Goal: Task Accomplishment & Management: Manage account settings

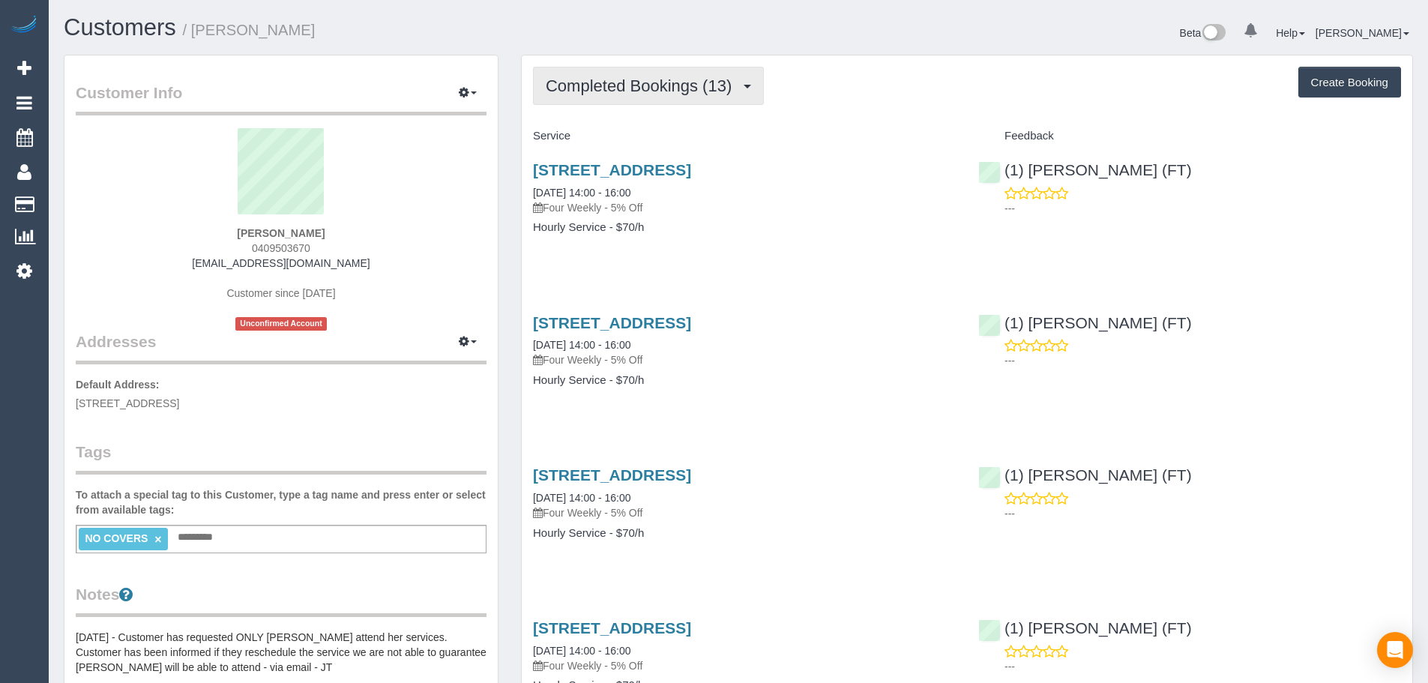
scroll to position [72695, 73530]
click at [672, 82] on span "Completed Bookings (13)" at bounding box center [642, 85] width 193 height 19
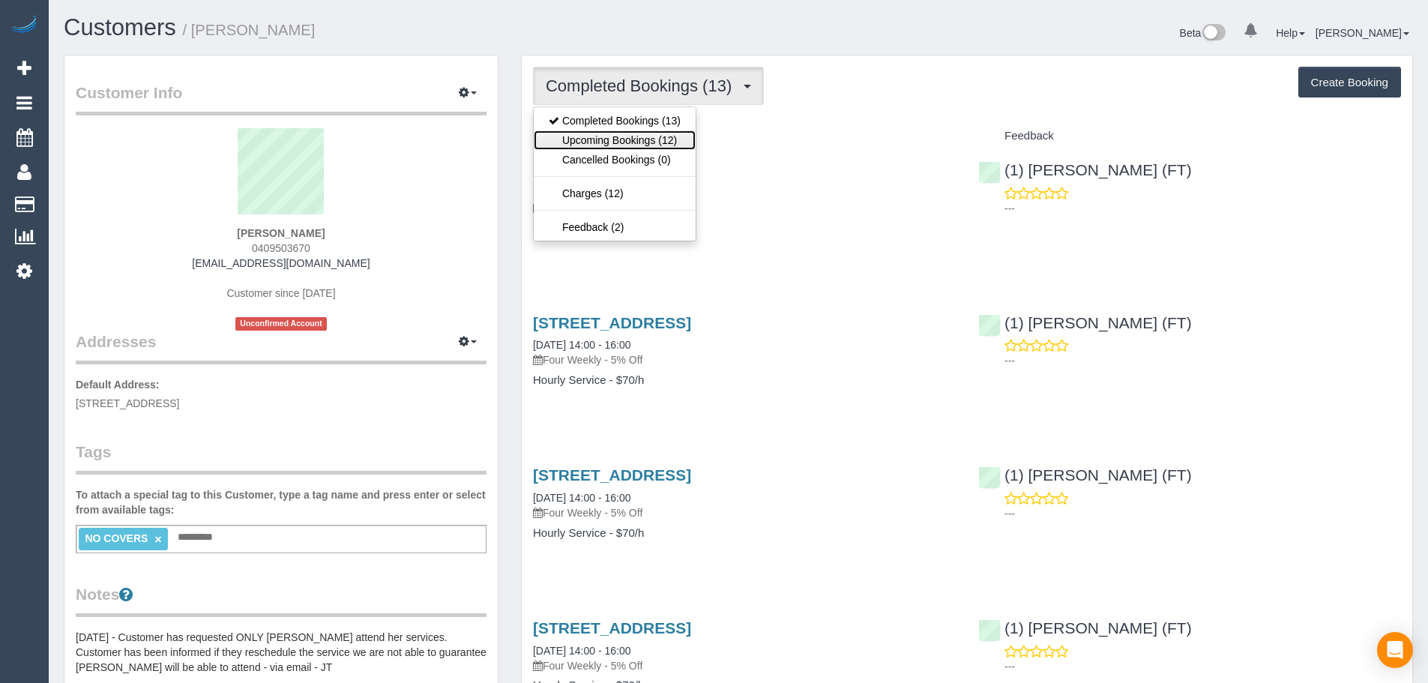
click at [663, 135] on link "Upcoming Bookings (12)" at bounding box center [615, 139] width 162 height 19
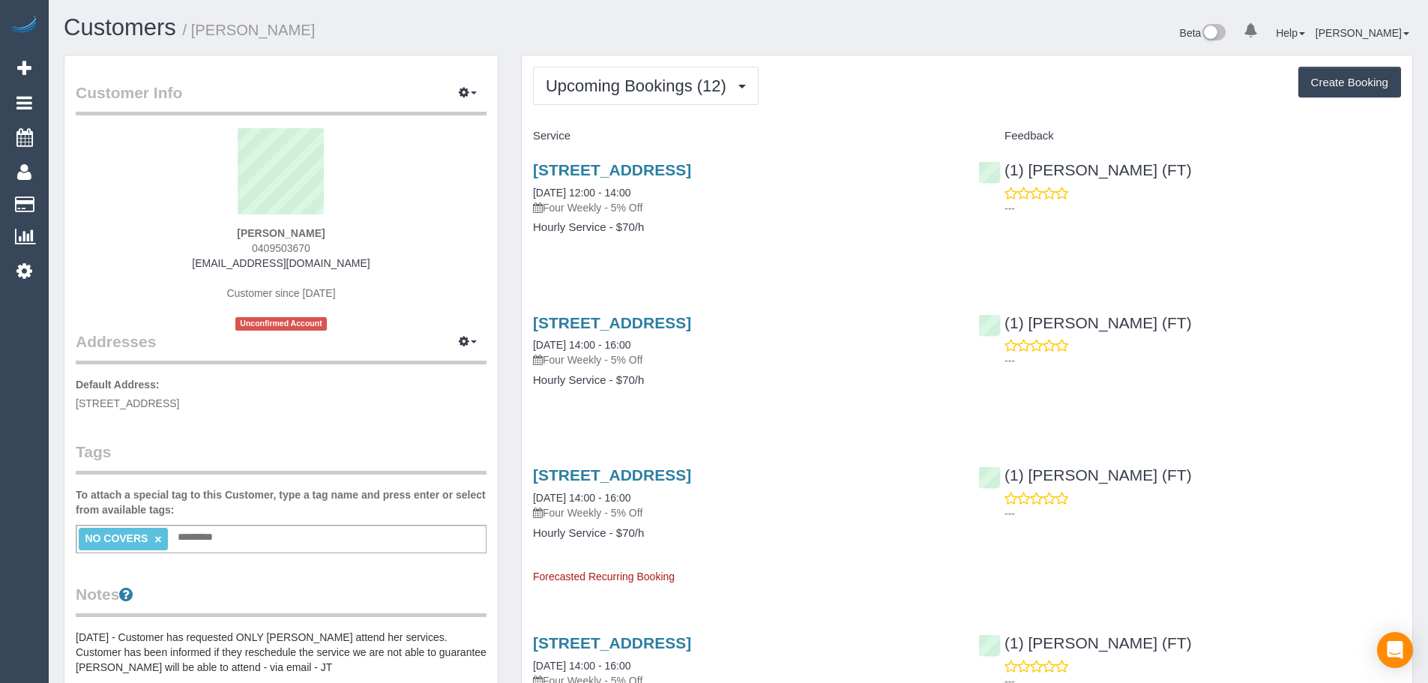
scroll to position [2210, 1428]
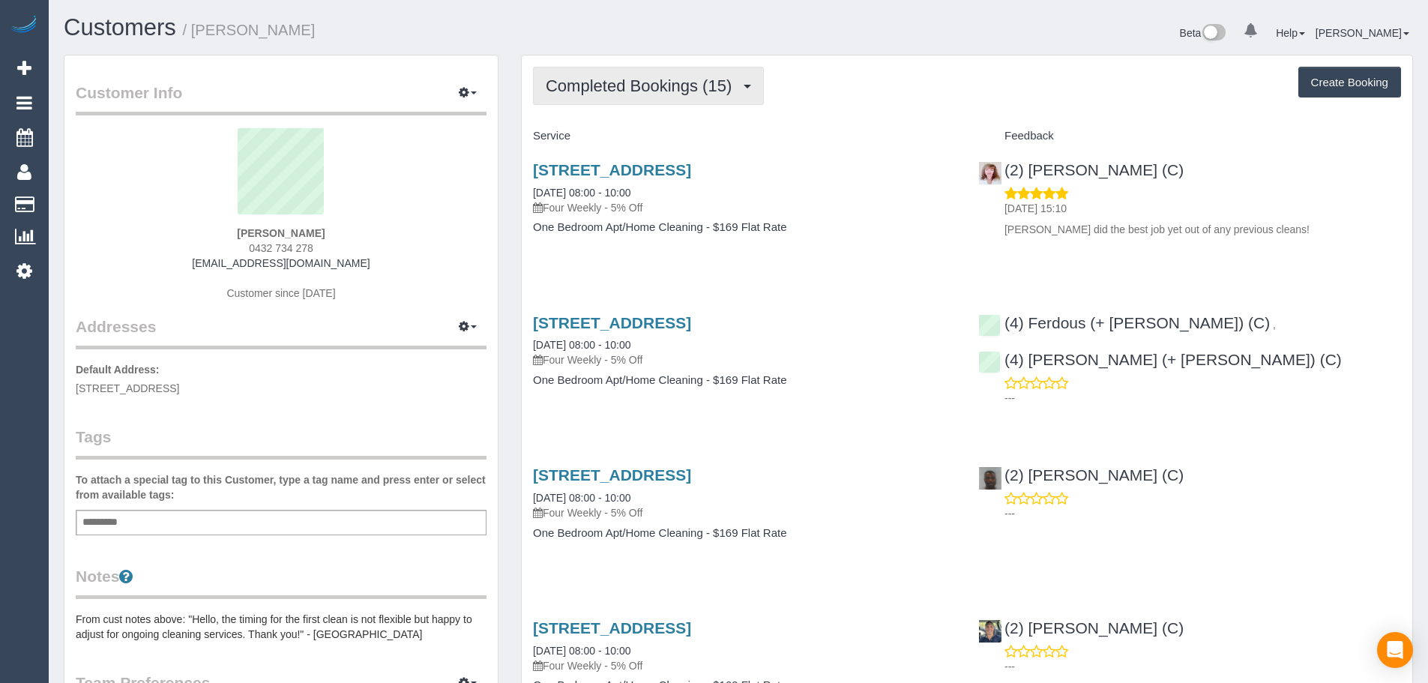
click at [700, 95] on button "Completed Bookings (15)" at bounding box center [648, 86] width 231 height 38
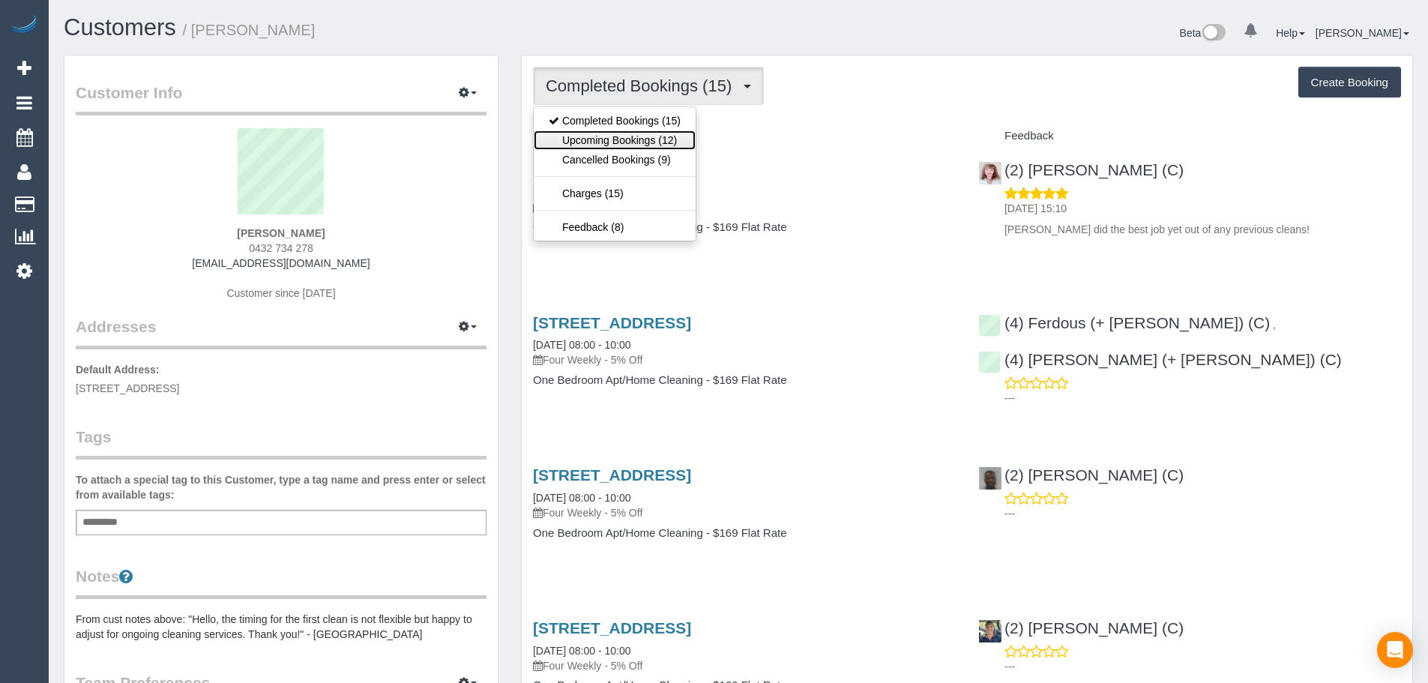
click at [678, 134] on link "Upcoming Bookings (12)" at bounding box center [615, 139] width 162 height 19
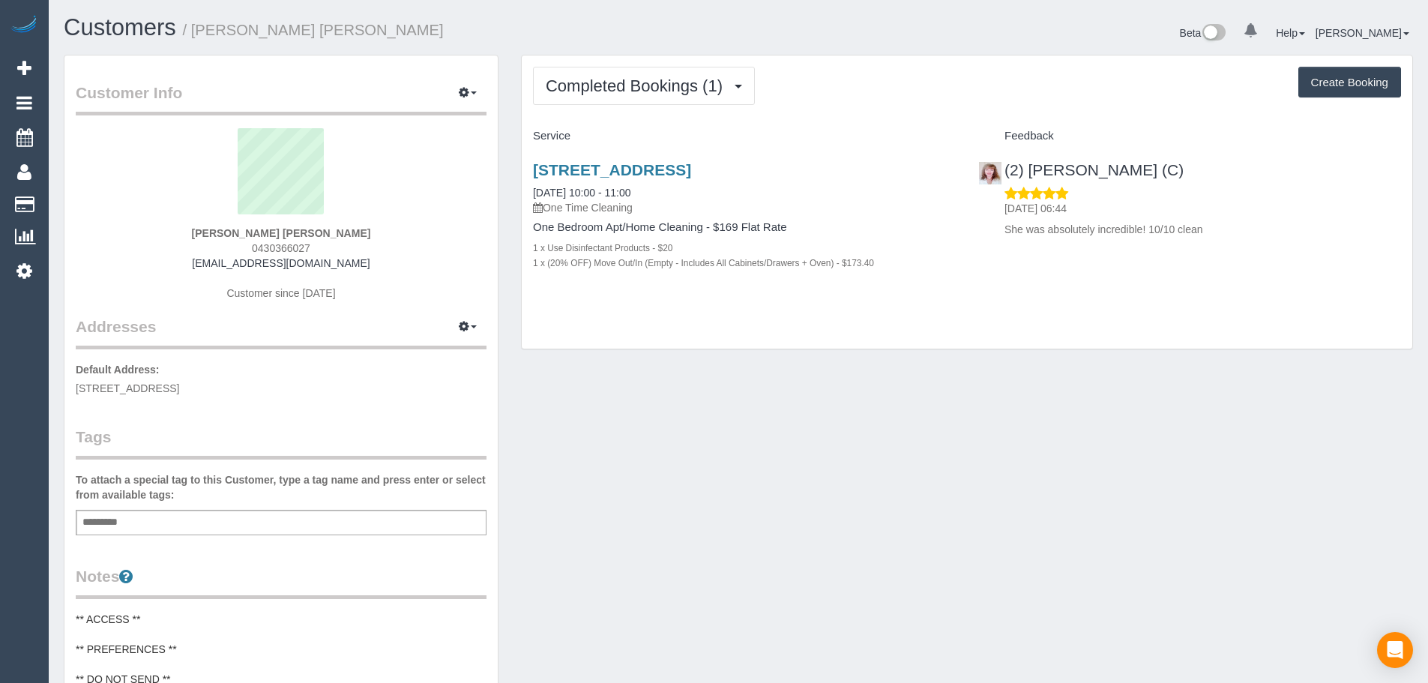
click at [750, 181] on div "[STREET_ADDRESS] [DATE] 10:00 - 11:00 One Time Cleaning" at bounding box center [744, 188] width 423 height 54
click at [691, 173] on link "[STREET_ADDRESS]" at bounding box center [612, 169] width 158 height 17
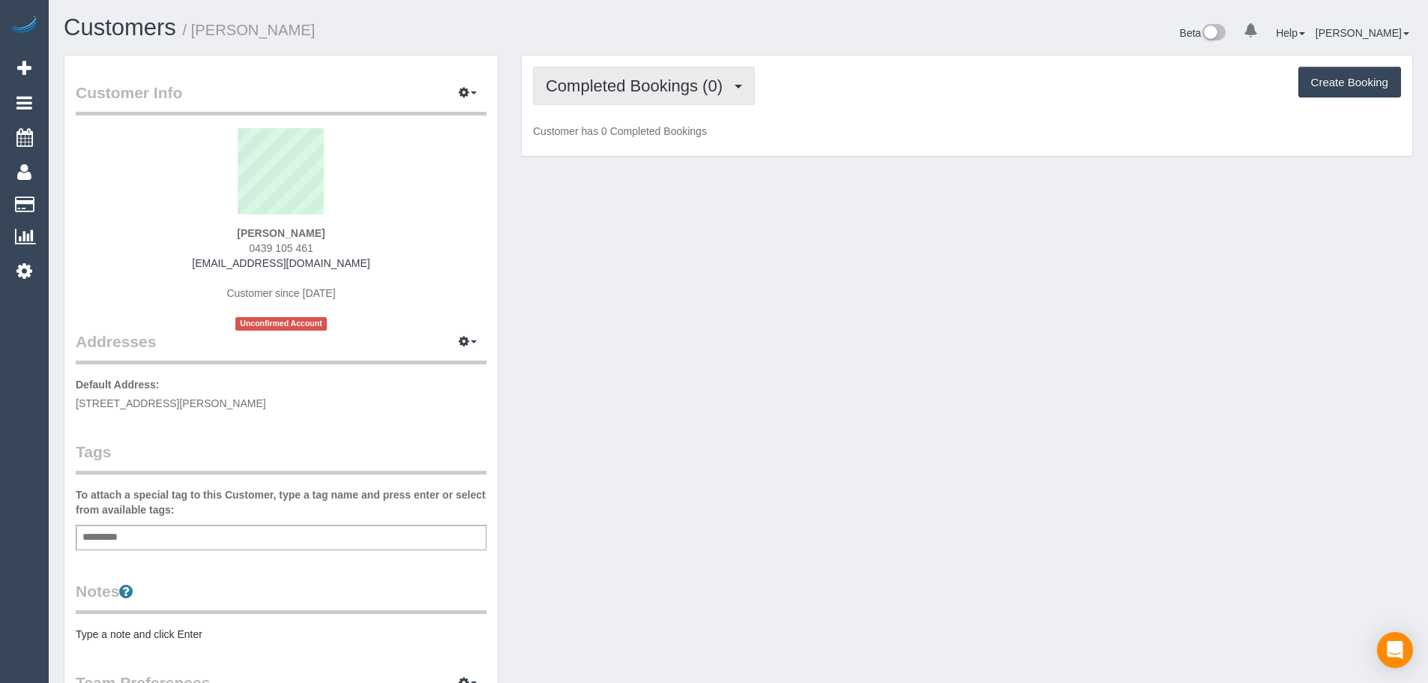
click at [723, 94] on span "Completed Bookings (0)" at bounding box center [638, 85] width 184 height 19
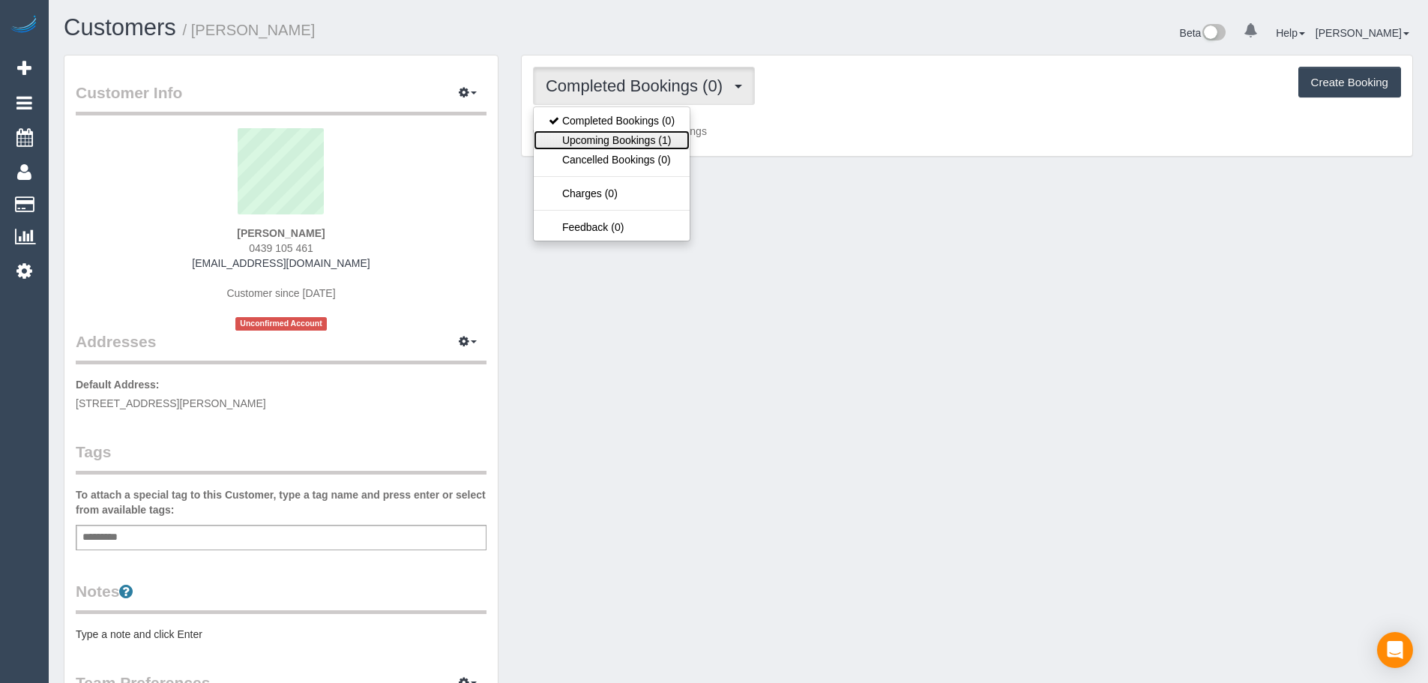
click at [662, 136] on link "Upcoming Bookings (1)" at bounding box center [612, 139] width 156 height 19
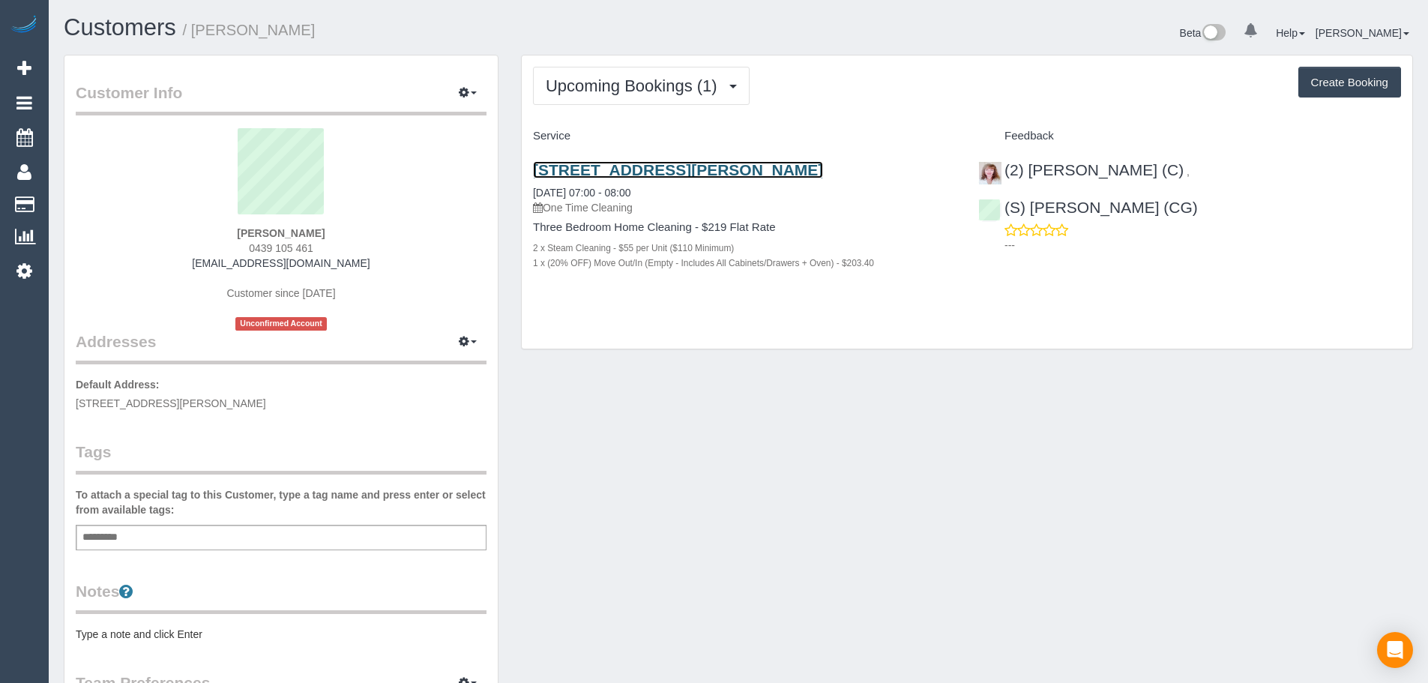
click at [702, 169] on link "28 Princes Terrace, Pascoe Vale South, VIC 3044" at bounding box center [678, 169] width 290 height 17
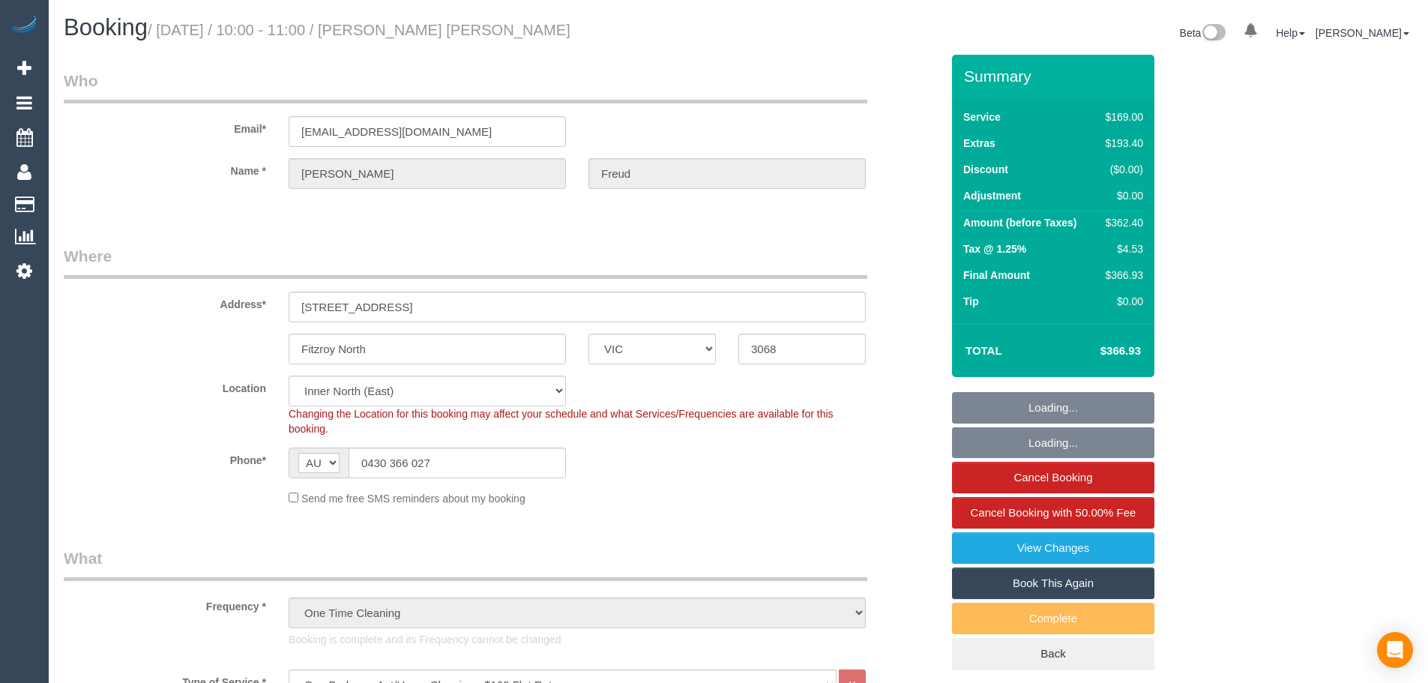
select select "VIC"
select select "number:29"
select select "number:14"
select select "number:18"
select select "number:24"
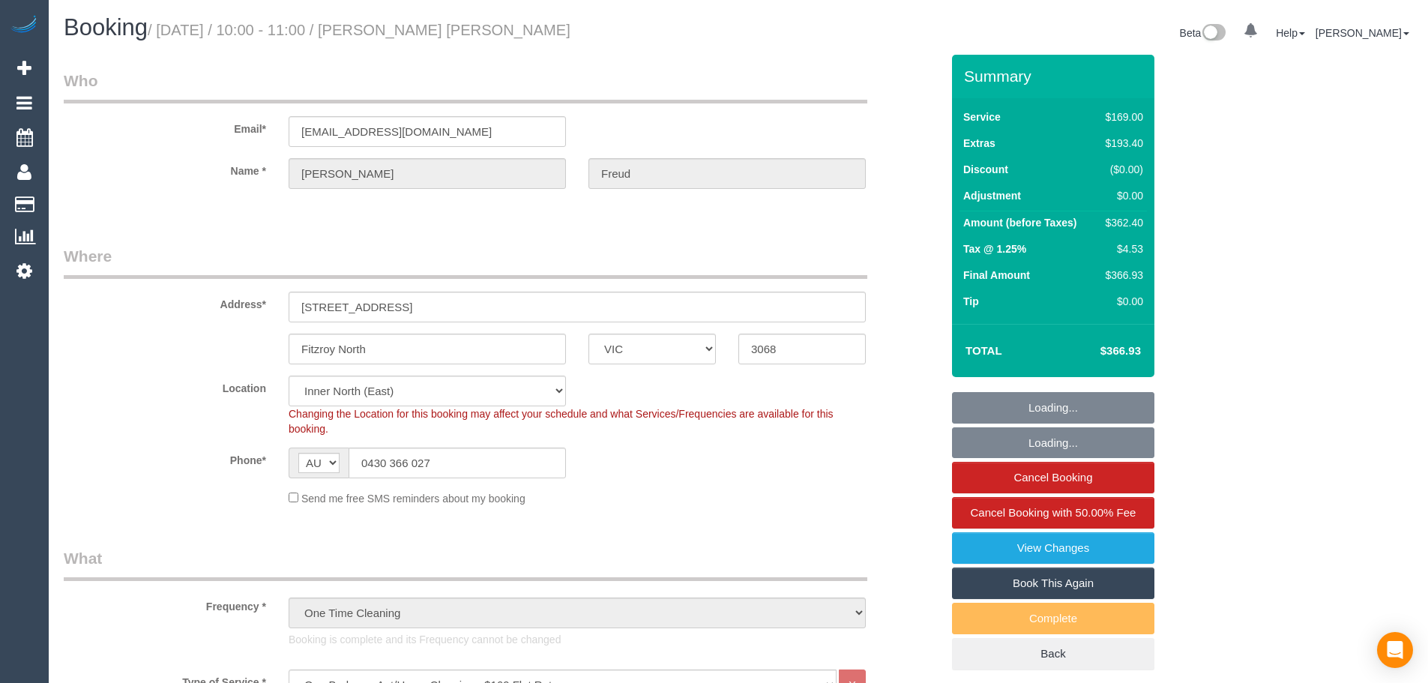
select select "number:26"
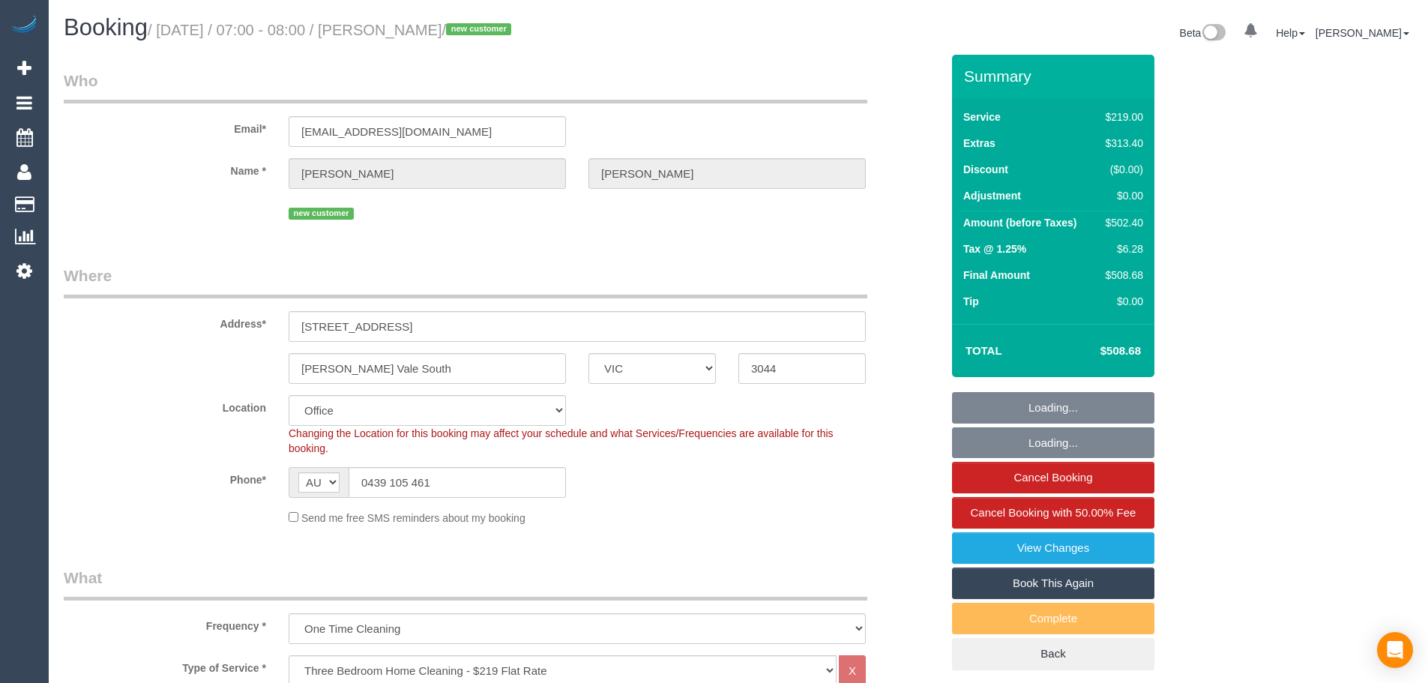
select select "VIC"
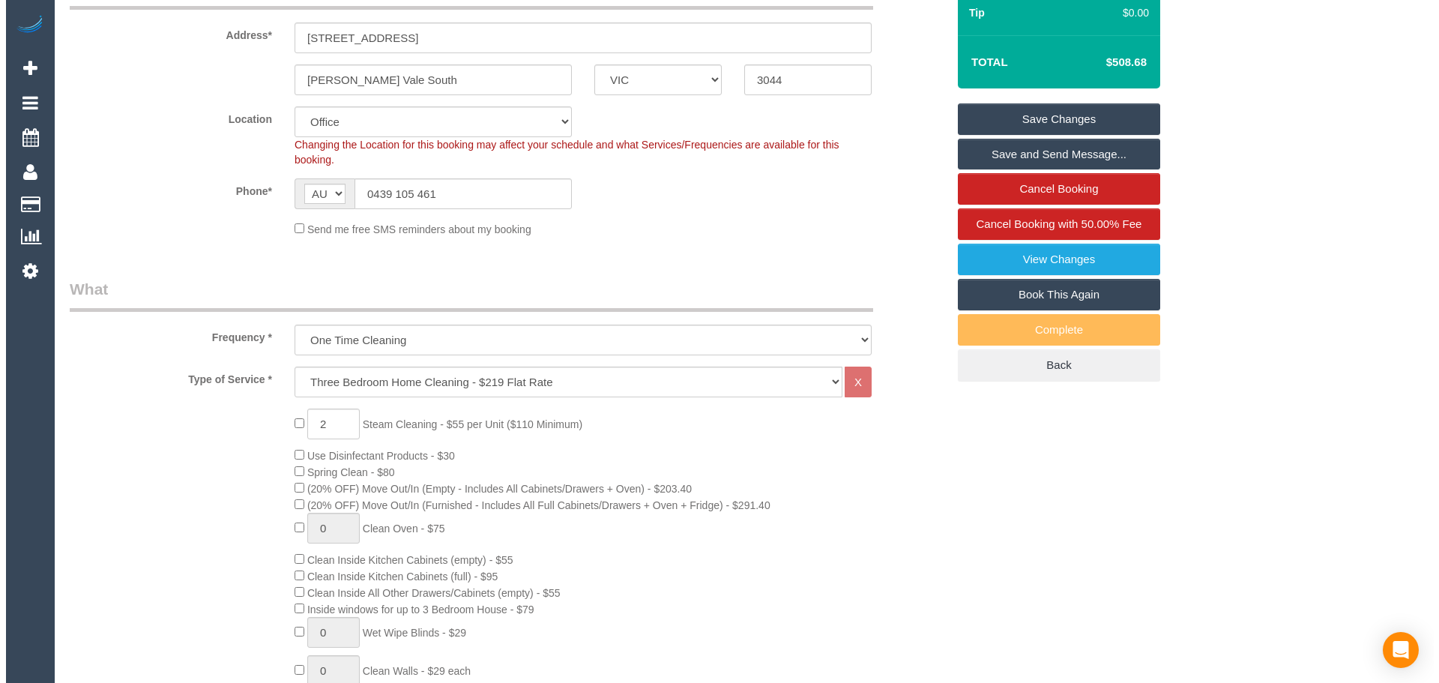
scroll to position [150, 0]
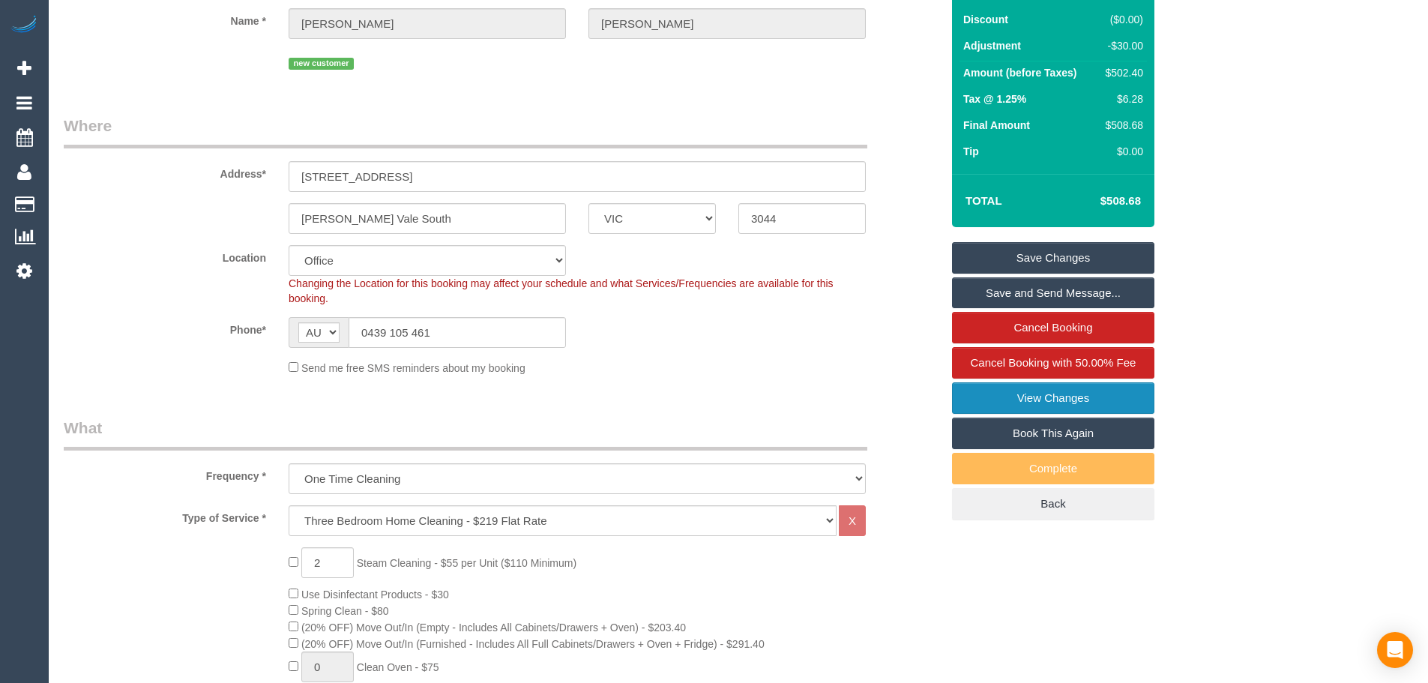
click at [1087, 397] on link "View Changes" at bounding box center [1053, 397] width 202 height 31
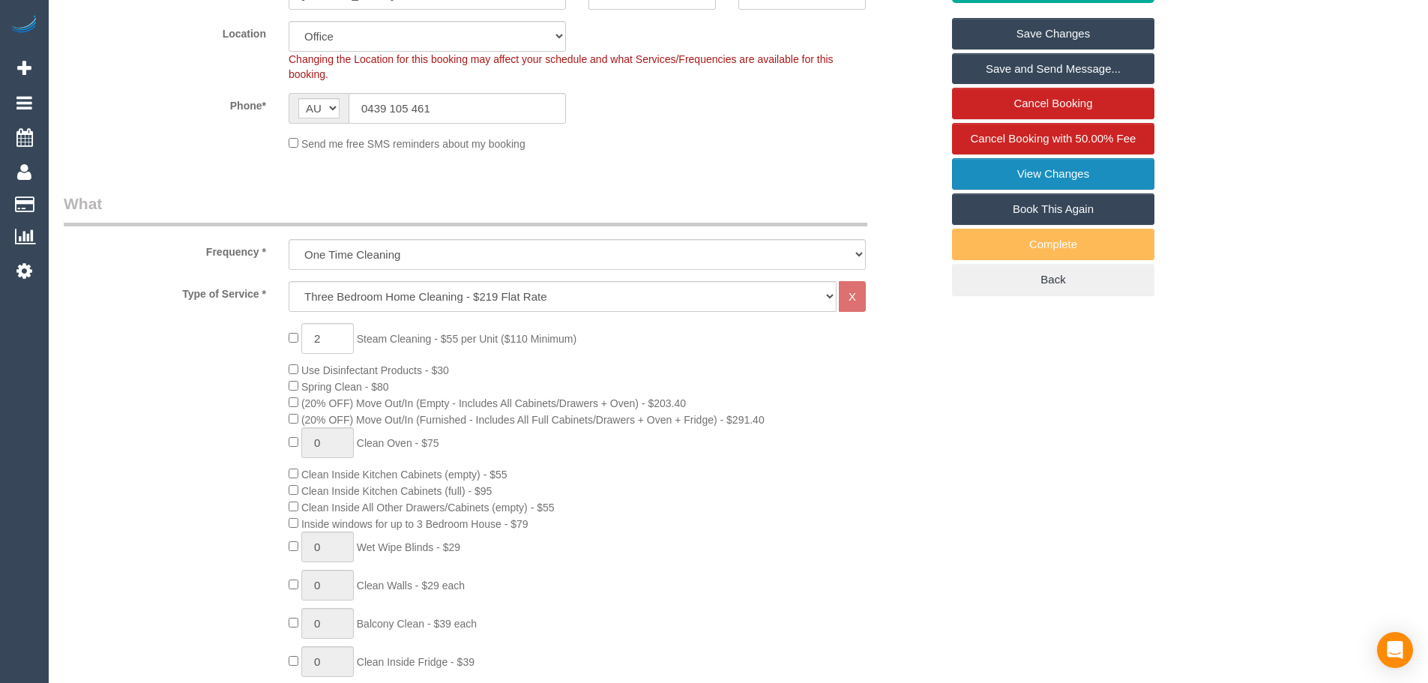
scroll to position [375, 0]
click at [937, 477] on div "2 Steam Cleaning - $55 per Unit ($110 Minimum) Use Disinfectant Products - $30 …" at bounding box center [614, 584] width 675 height 525
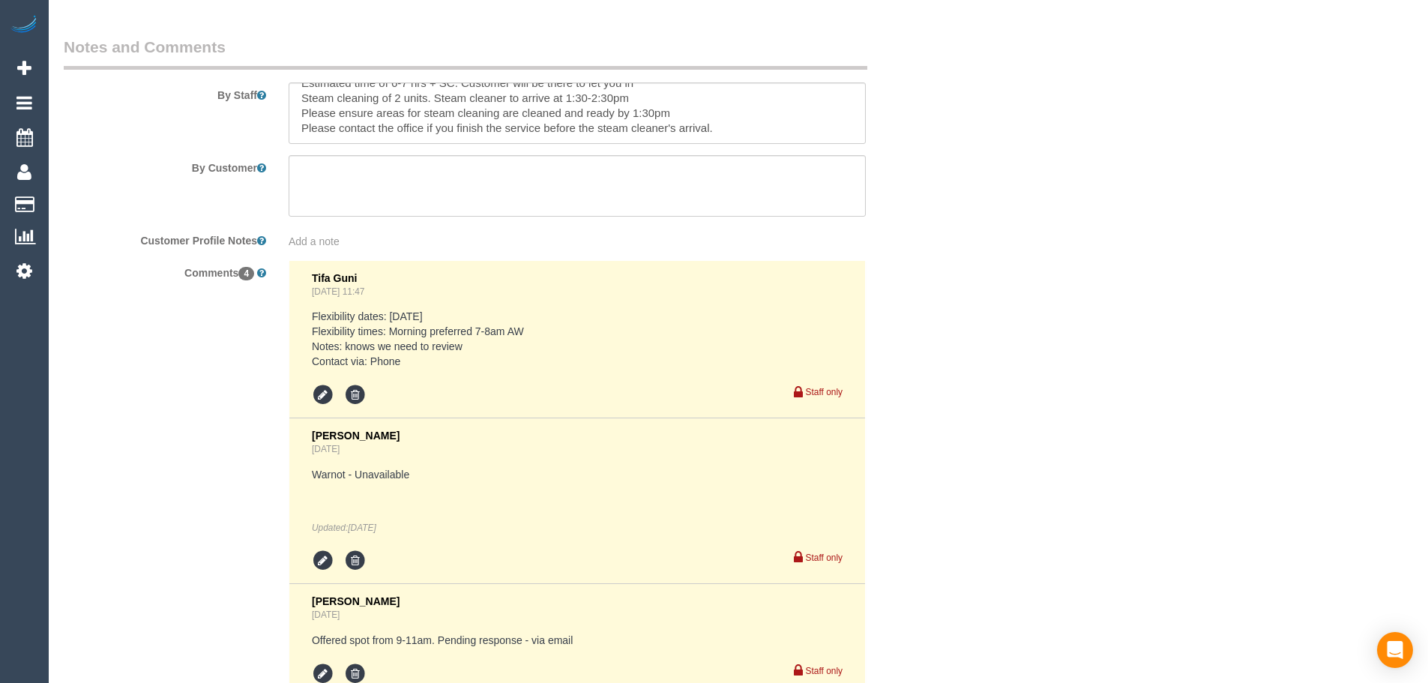
scroll to position [2549, 0]
